Goal: Information Seeking & Learning: Learn about a topic

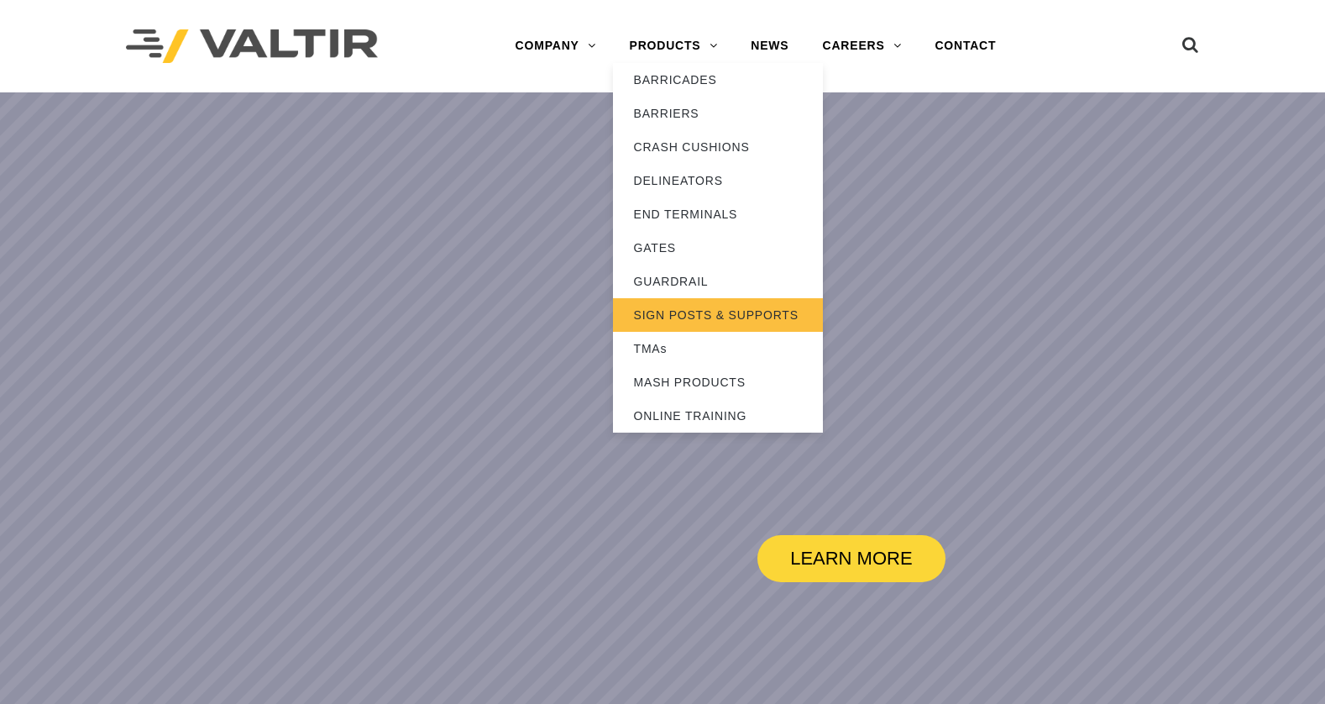
click at [679, 317] on link "SIGN POSTS & SUPPORTS" at bounding box center [718, 315] width 210 height 34
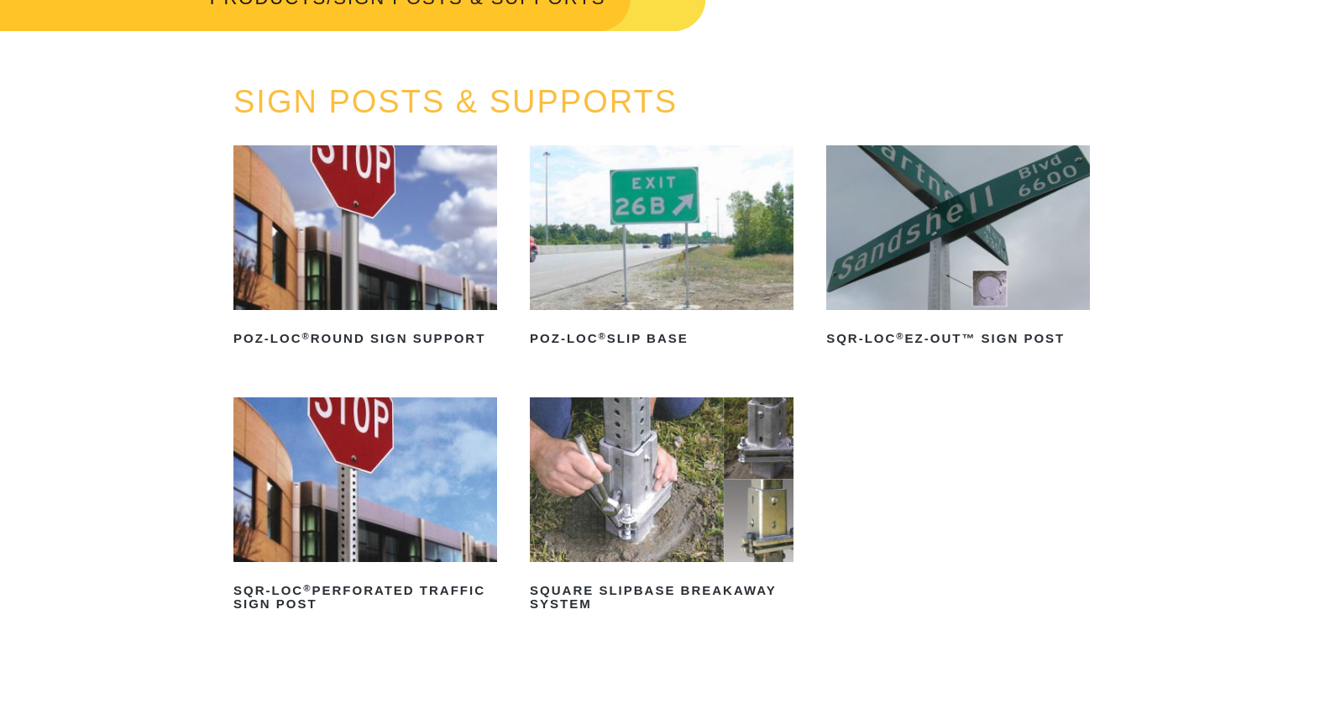
scroll to position [336, 0]
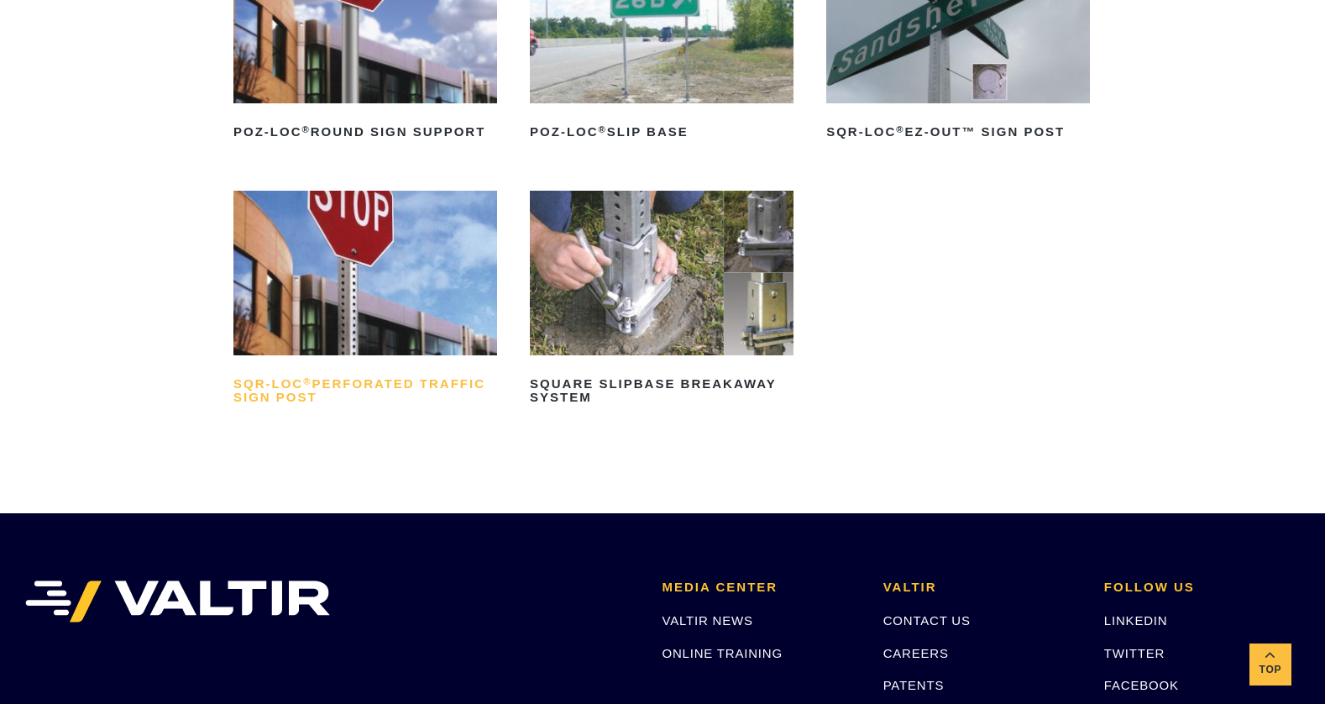
click at [370, 377] on h2 "SQR-LOC ® Perforated Traffic Sign Post" at bounding box center [365, 390] width 264 height 40
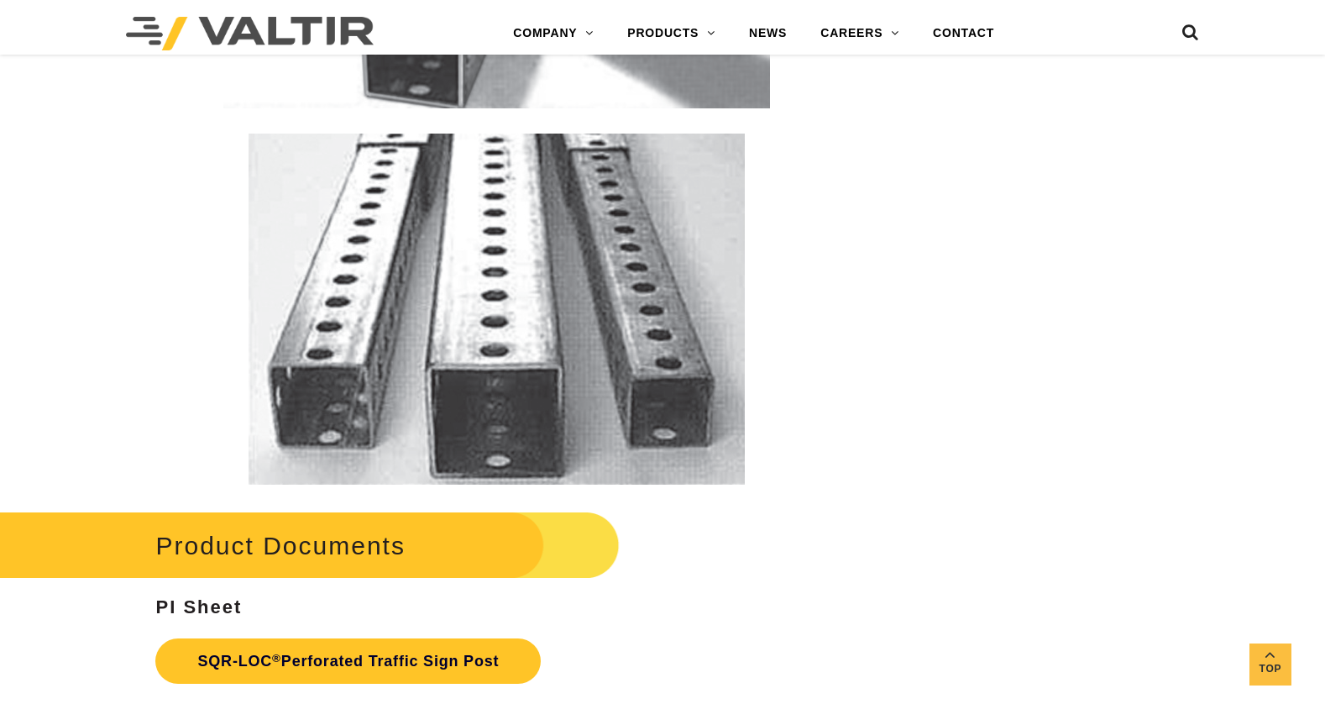
scroll to position [3024, 0]
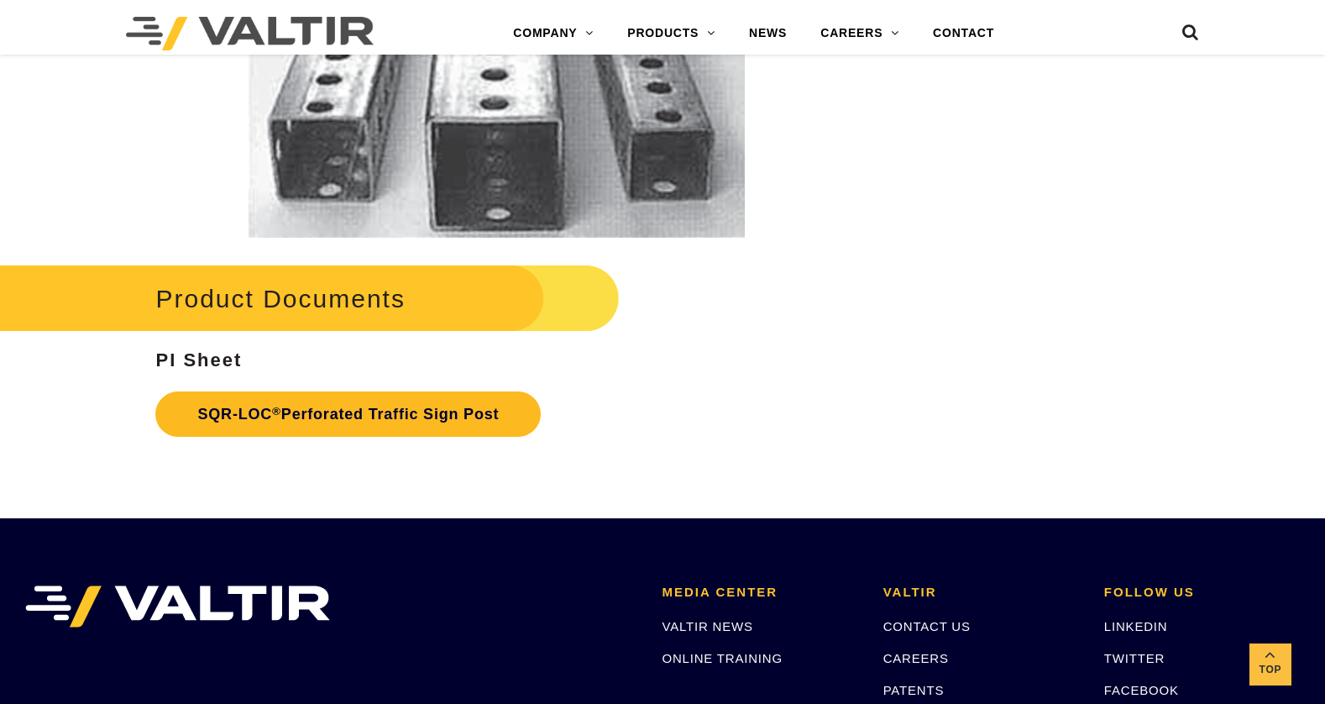
click at [390, 401] on link "SQR-LOC ® Perforated Traffic Sign Post" at bounding box center [348, 413] width 386 height 45
